Goal: Task Accomplishment & Management: Use online tool/utility

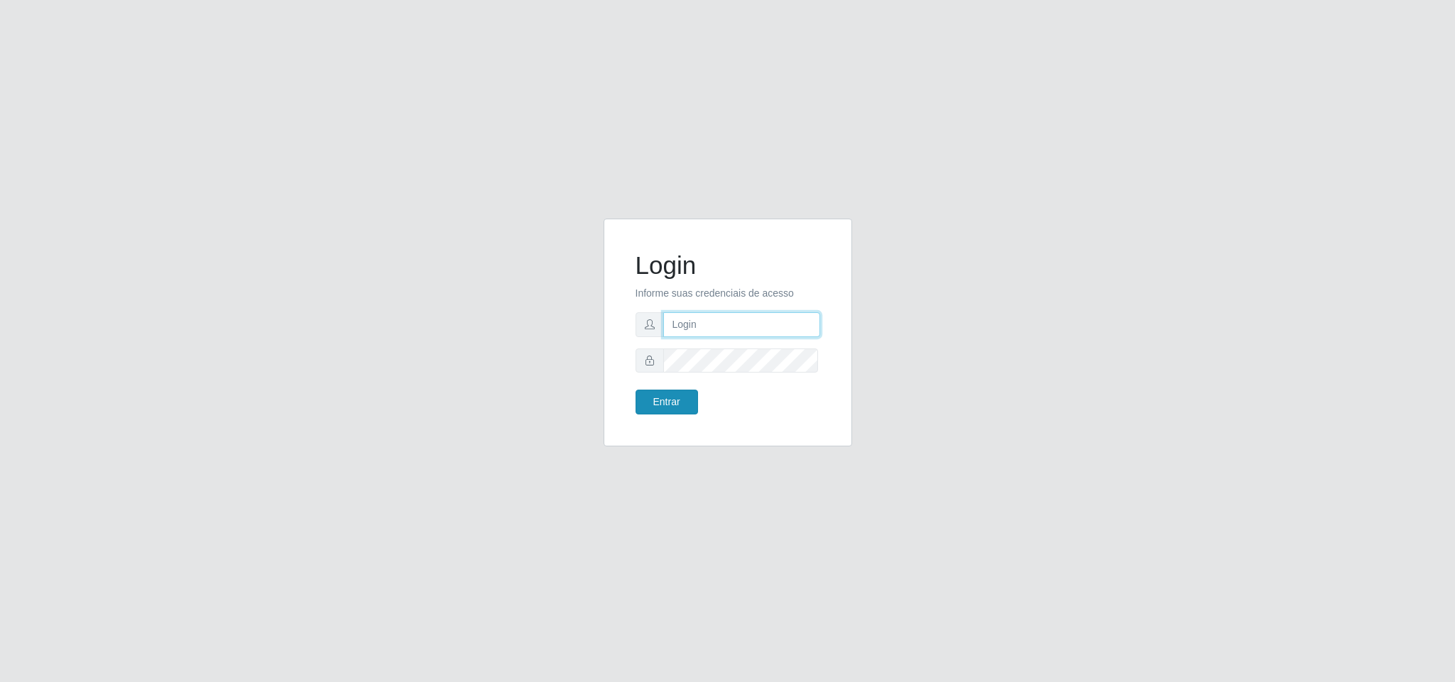
type input "marciel@bemaisb11"
click at [690, 403] on button "Entrar" at bounding box center [666, 402] width 62 height 25
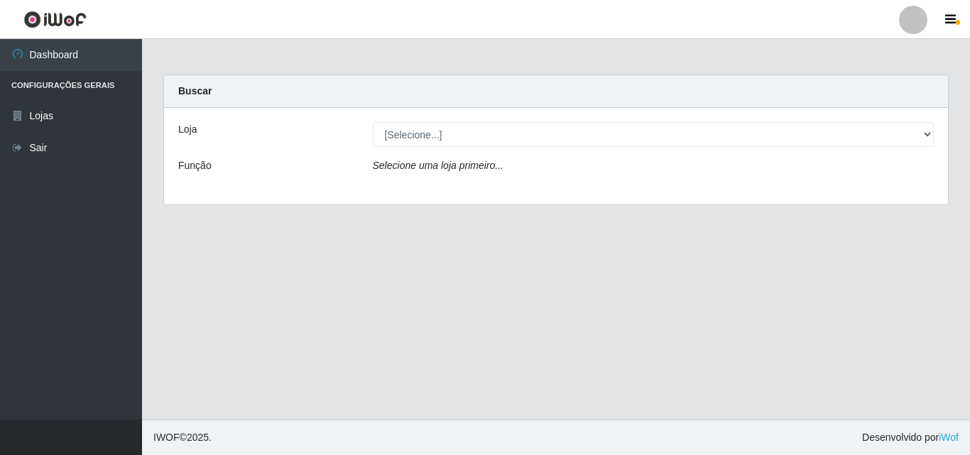
drag, startPoint x: 1272, startPoint y: 7, endPoint x: 628, endPoint y: 250, distance: 688.8
click at [628, 250] on main "Carregando... Buscar Loja [Selecione...] Bemais Supermercados - B11 Manaíra Fun…" at bounding box center [556, 229] width 828 height 380
click at [629, 151] on div "Loja [Selecione...] Bemais Supermercados - B11 Manaíra Função Selecione uma loj…" at bounding box center [556, 156] width 784 height 97
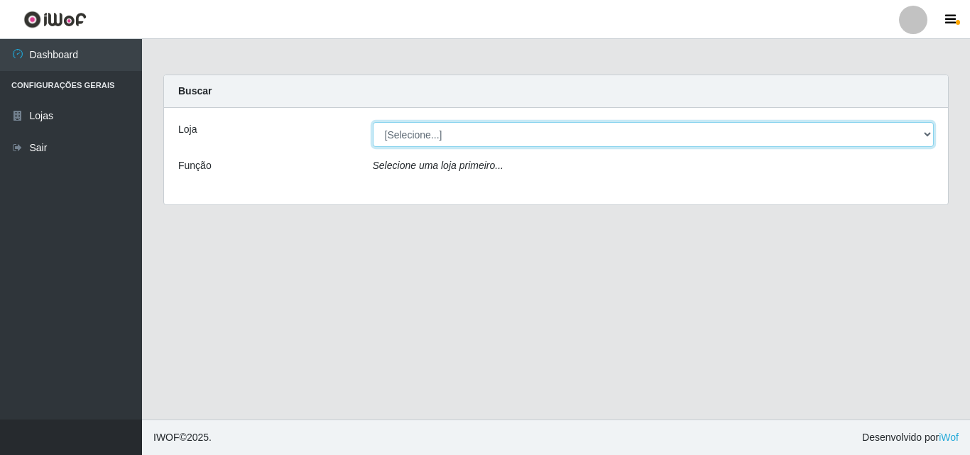
drag, startPoint x: 630, startPoint y: 136, endPoint x: 620, endPoint y: 144, distance: 12.1
click at [628, 136] on select "[Selecione...] Bemais Supermercados - B11 Manaíra" at bounding box center [654, 134] width 562 height 25
select select "409"
click at [373, 122] on select "[Selecione...] Bemais Supermercados - B11 Manaíra" at bounding box center [654, 134] width 562 height 25
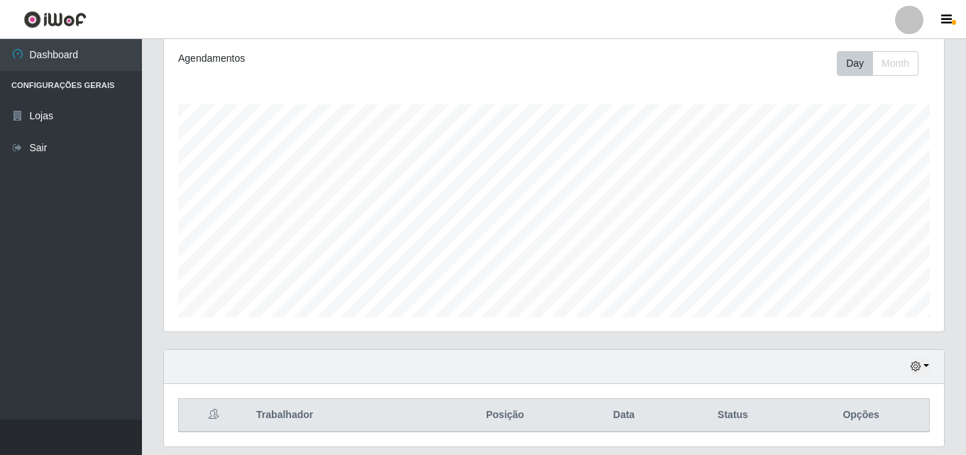
scroll to position [235, 0]
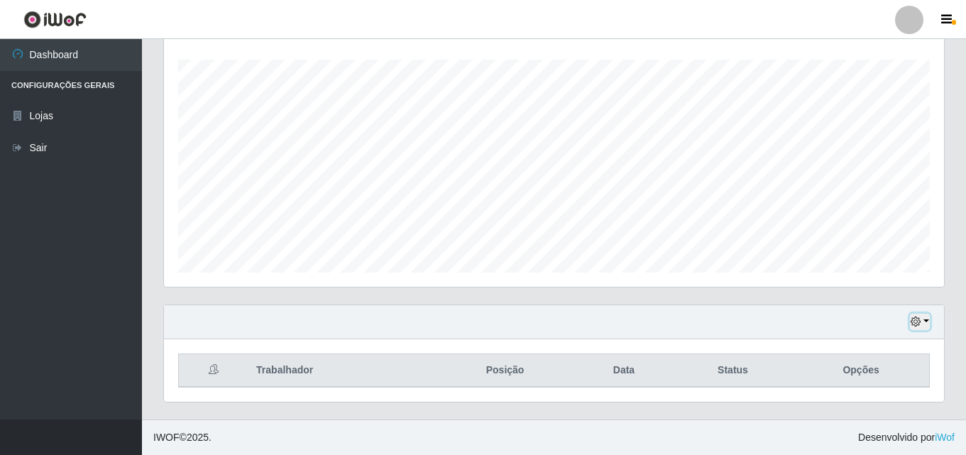
click at [919, 322] on icon "button" at bounding box center [916, 322] width 10 height 10
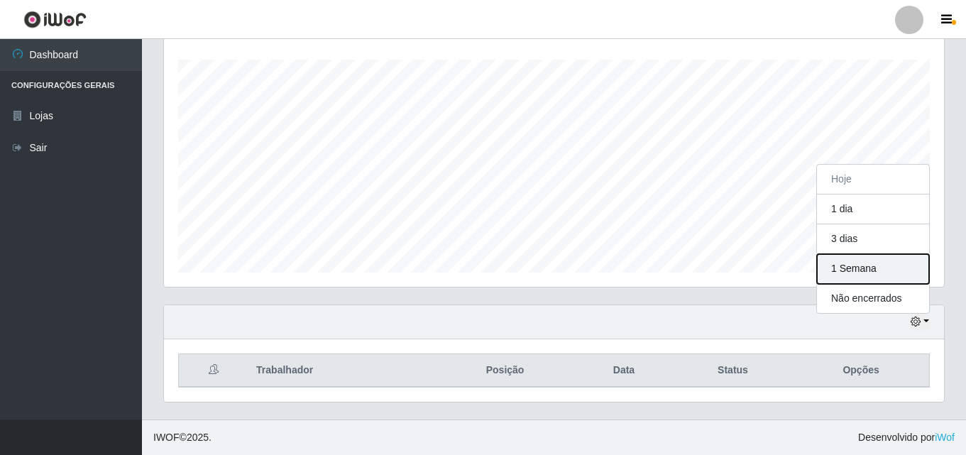
click at [876, 268] on button "1 Semana" at bounding box center [873, 269] width 112 height 30
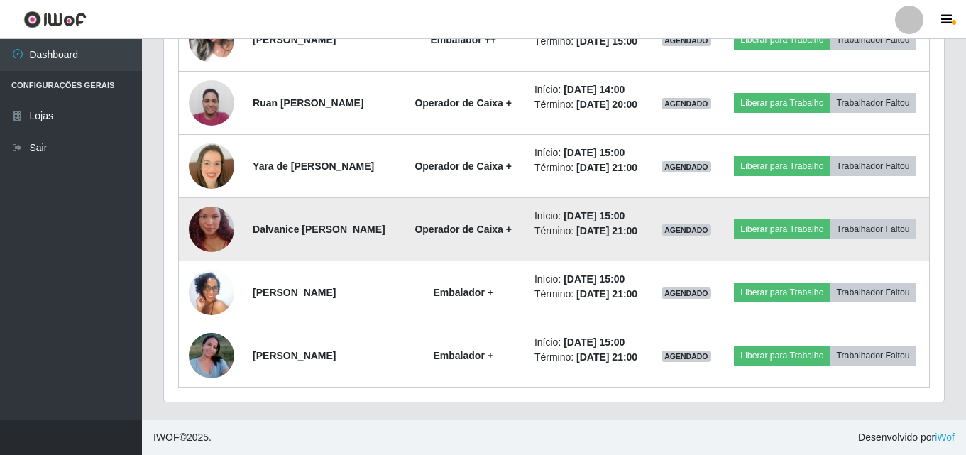
scroll to position [973, 0]
